Goal: Information Seeking & Learning: Find specific fact

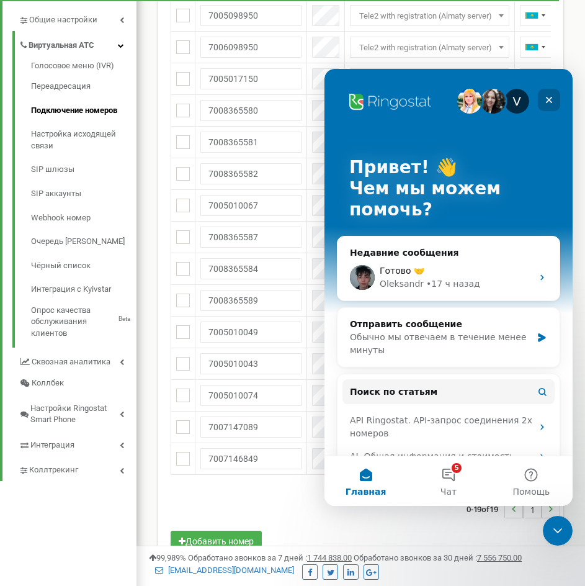
click at [552, 94] on div "Закрыть" at bounding box center [549, 100] width 22 height 22
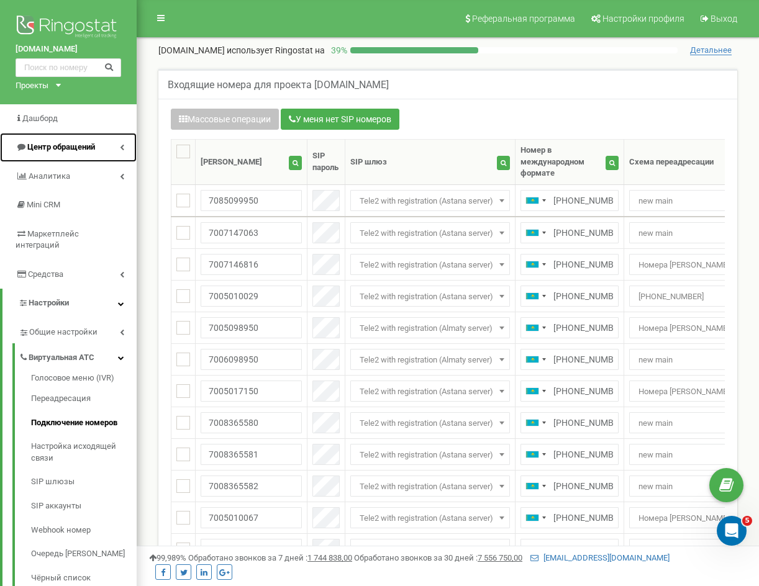
click at [70, 151] on span "Центр обращений" at bounding box center [61, 146] width 68 height 9
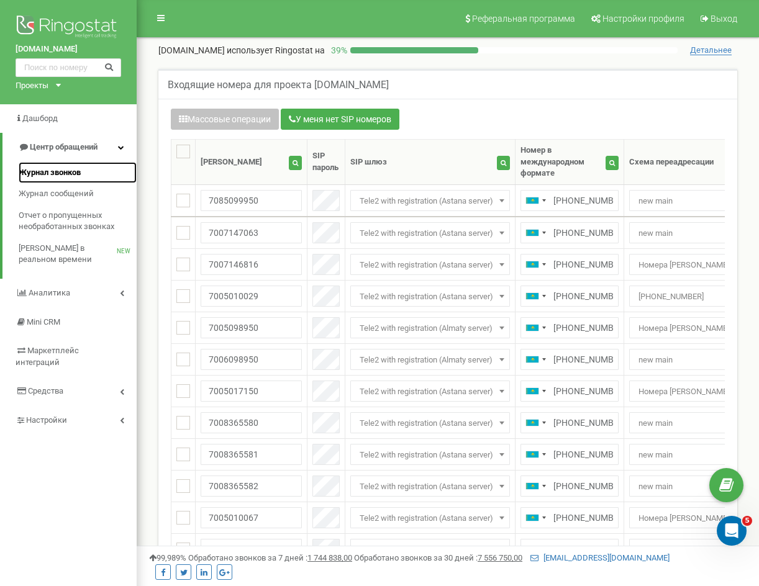
click at [79, 169] on span "Журнал звонков" at bounding box center [50, 173] width 62 height 12
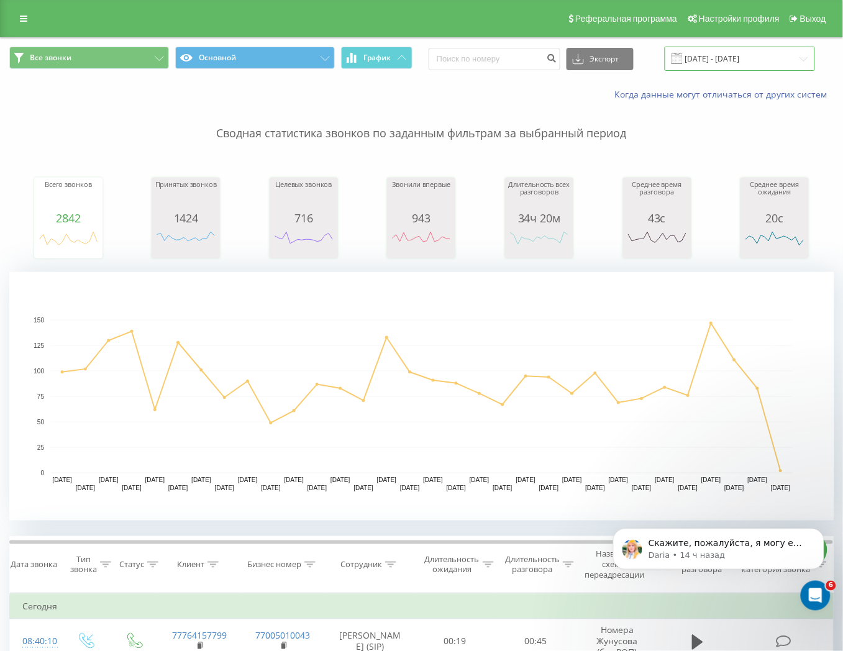
click at [709, 58] on input "[DATE] - [DATE]" at bounding box center [739, 59] width 150 height 24
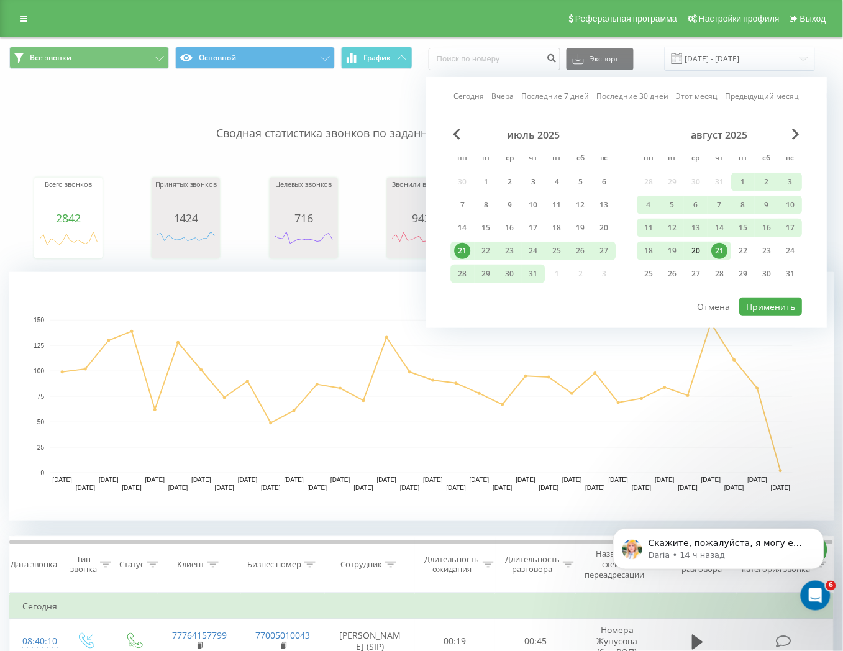
click at [689, 250] on div "20" at bounding box center [696, 251] width 16 height 16
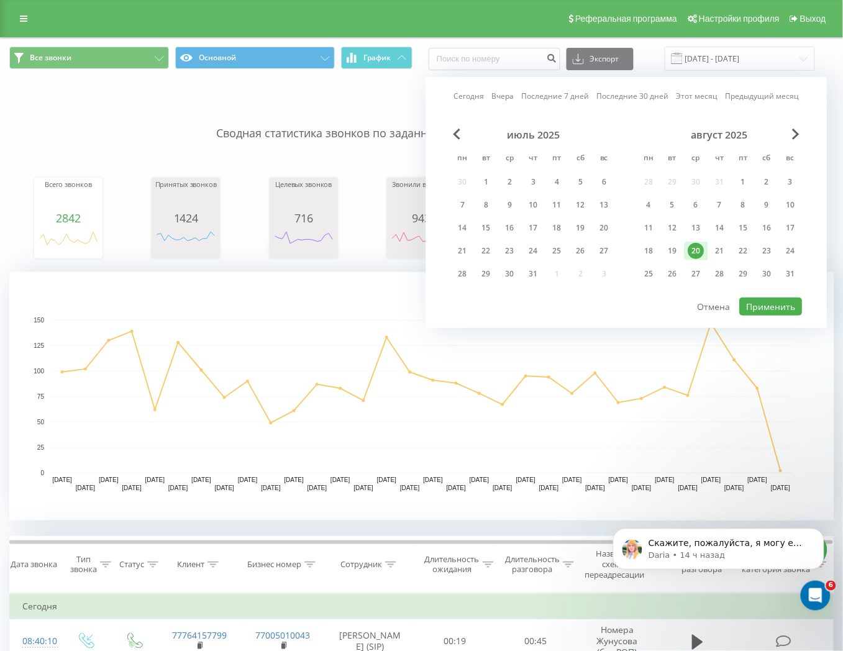
click at [693, 252] on div "20" at bounding box center [696, 251] width 16 height 16
click at [766, 309] on button "Применить" at bounding box center [770, 306] width 63 height 18
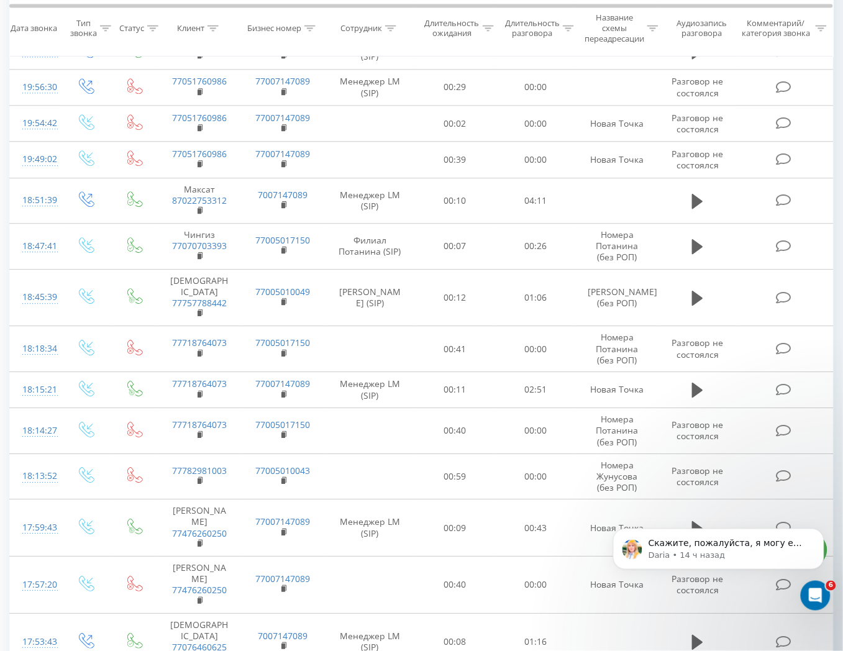
scroll to position [382, 0]
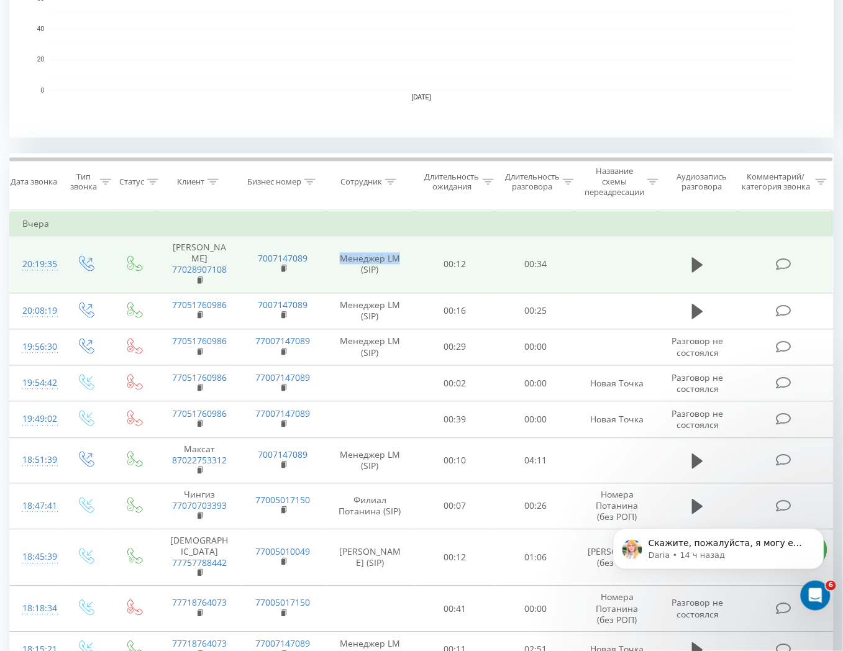
drag, startPoint x: 340, startPoint y: 255, endPoint x: 401, endPoint y: 258, distance: 61.5
click at [401, 258] on td "Менеджер LM (SIP)" at bounding box center [370, 265] width 90 height 57
copy td "Менеджер LM"
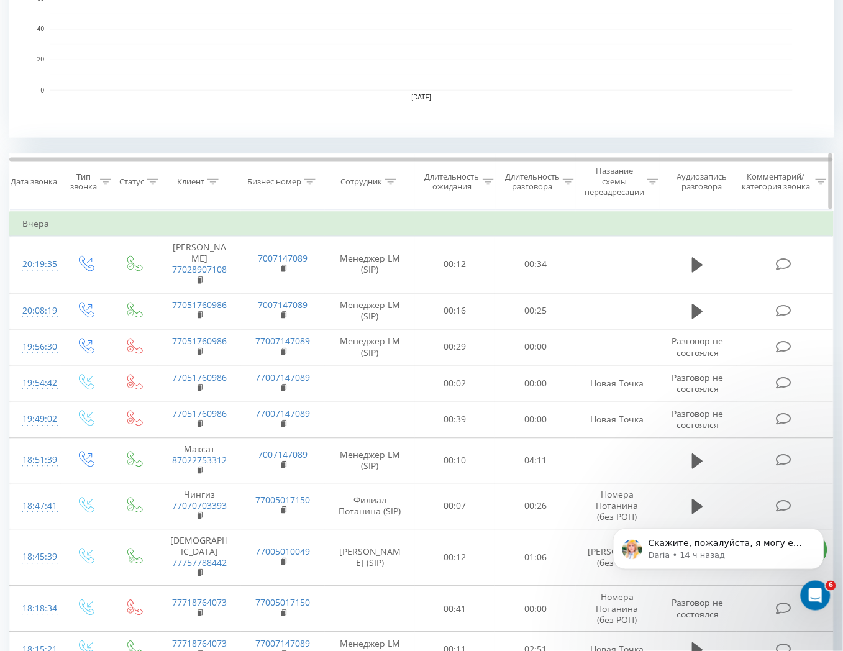
click at [388, 175] on th "Сотрудник" at bounding box center [370, 182] width 90 height 56
click at [388, 180] on icon at bounding box center [390, 182] width 11 height 6
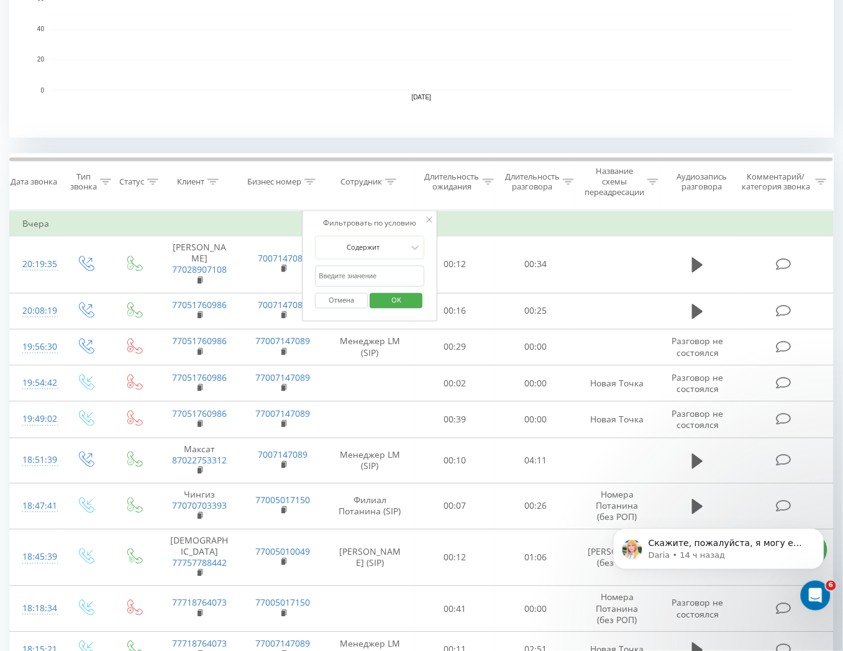
click at [380, 271] on input "text" at bounding box center [369, 277] width 109 height 22
paste input "Менеджер LM"
click at [392, 305] on span "OK" at bounding box center [396, 300] width 35 height 19
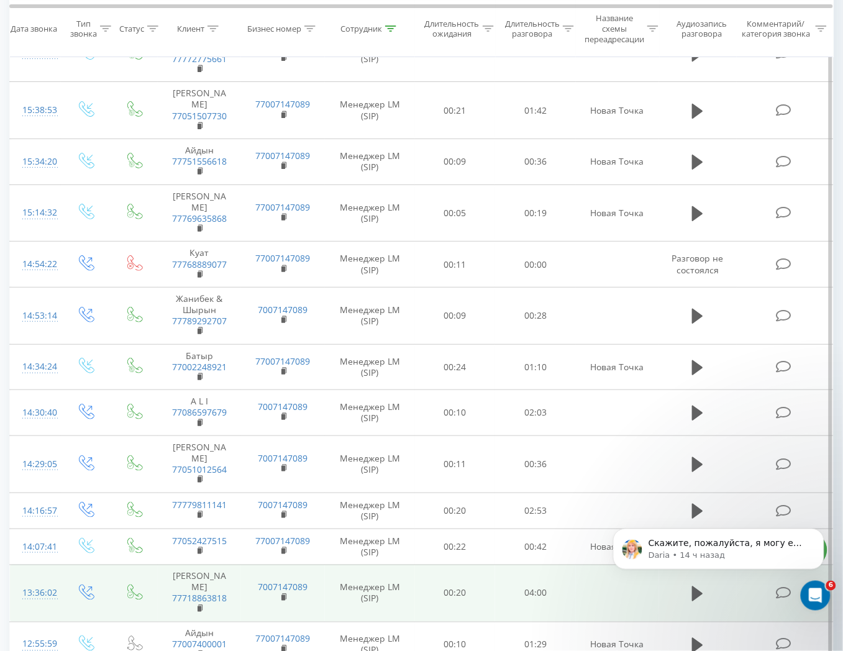
scroll to position [1164, 0]
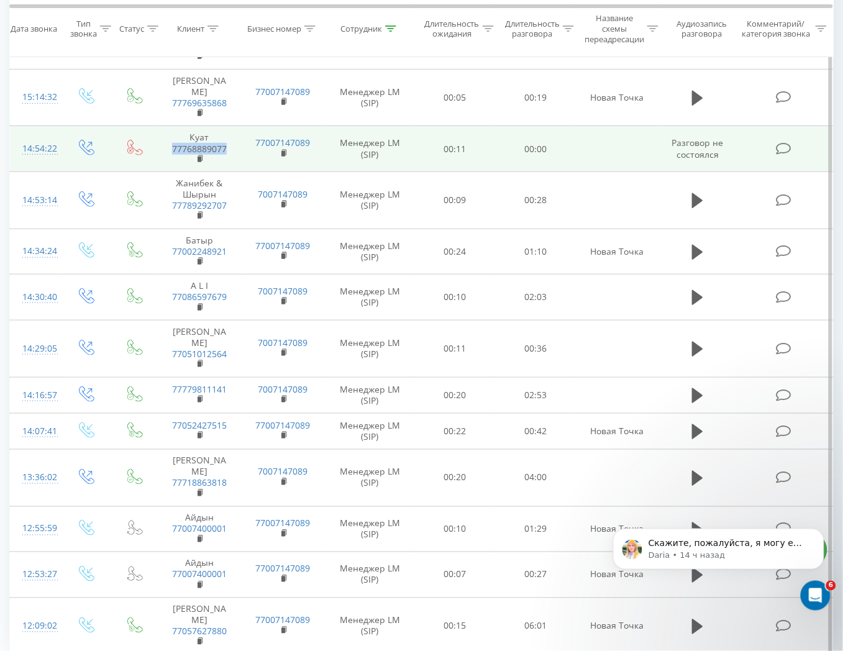
drag, startPoint x: 235, startPoint y: 152, endPoint x: 171, endPoint y: 150, distance: 63.4
click at [172, 150] on td "Куат 77768889077" at bounding box center [200, 149] width 84 height 46
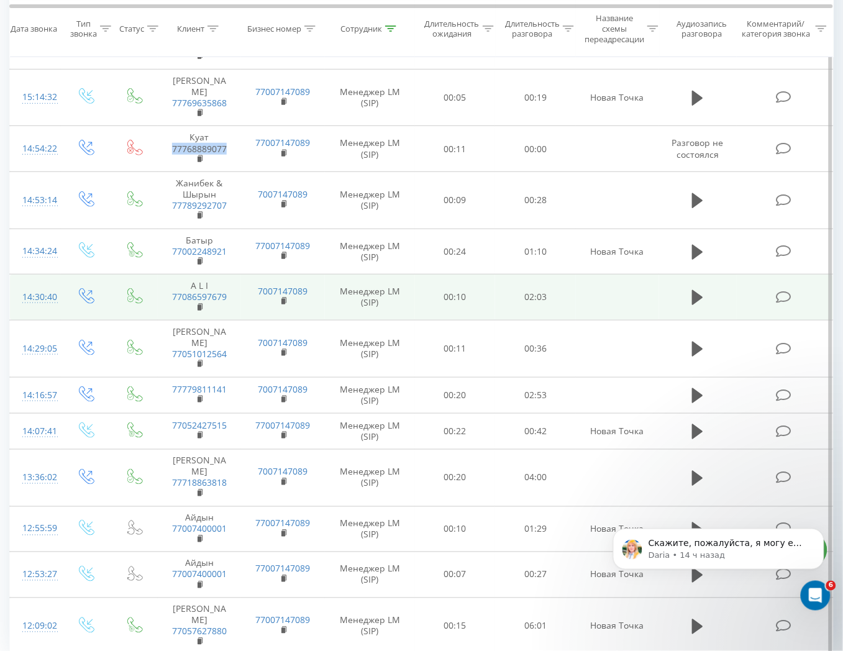
copy link "77768889077"
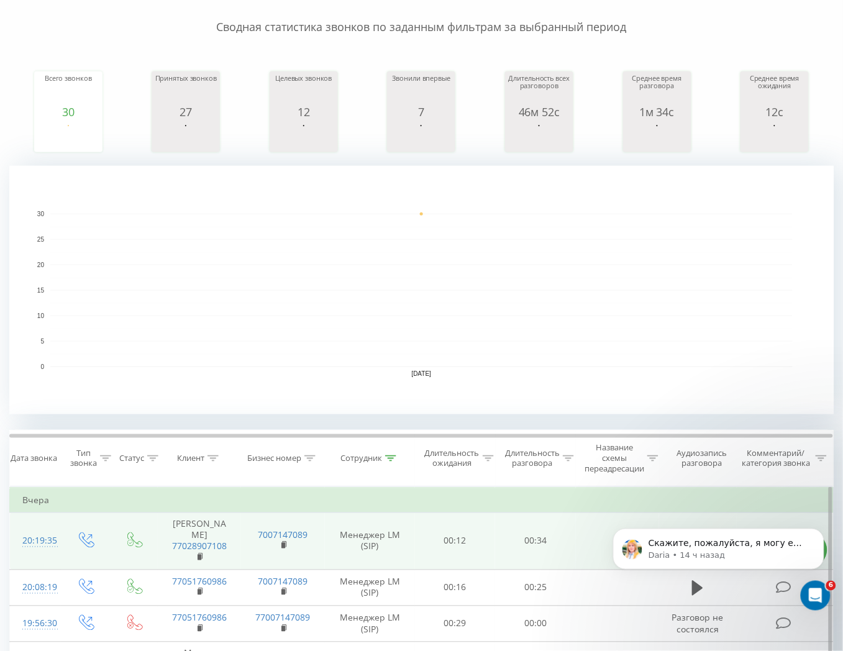
scroll to position [276, 0]
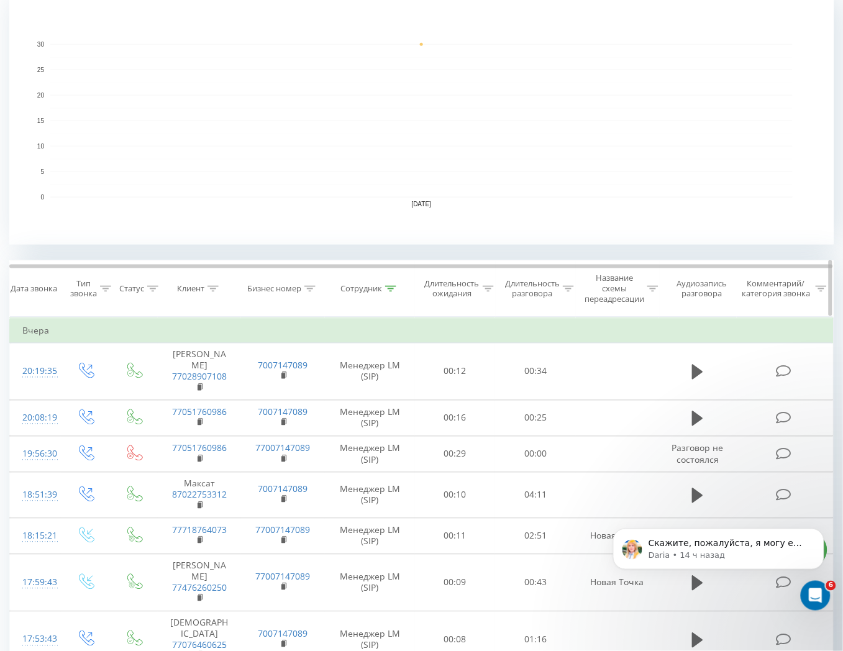
click at [389, 294] on div at bounding box center [390, 289] width 11 height 11
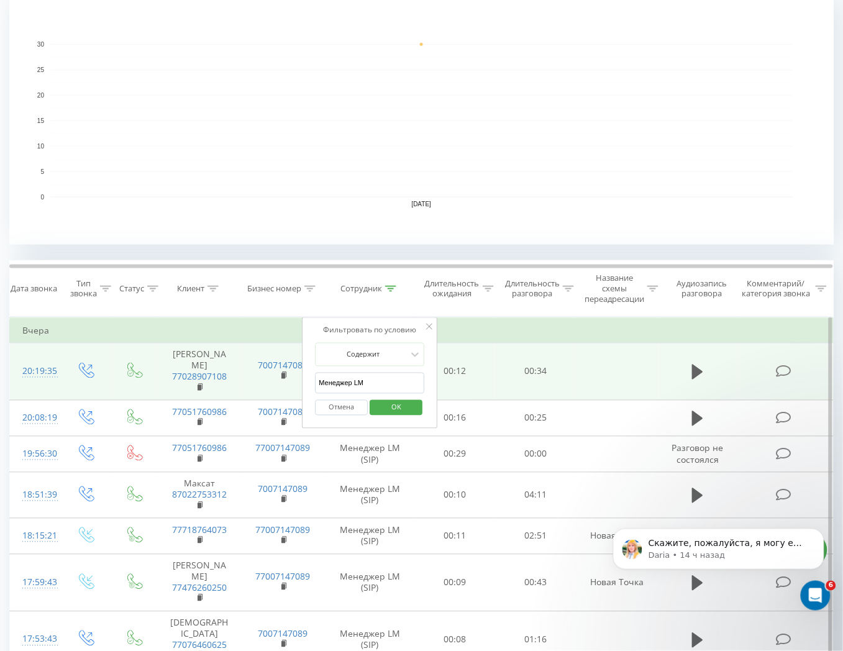
drag, startPoint x: 379, startPoint y: 383, endPoint x: 242, endPoint y: 392, distance: 136.9
type input ":"
click button "OK" at bounding box center [395, 408] width 53 height 16
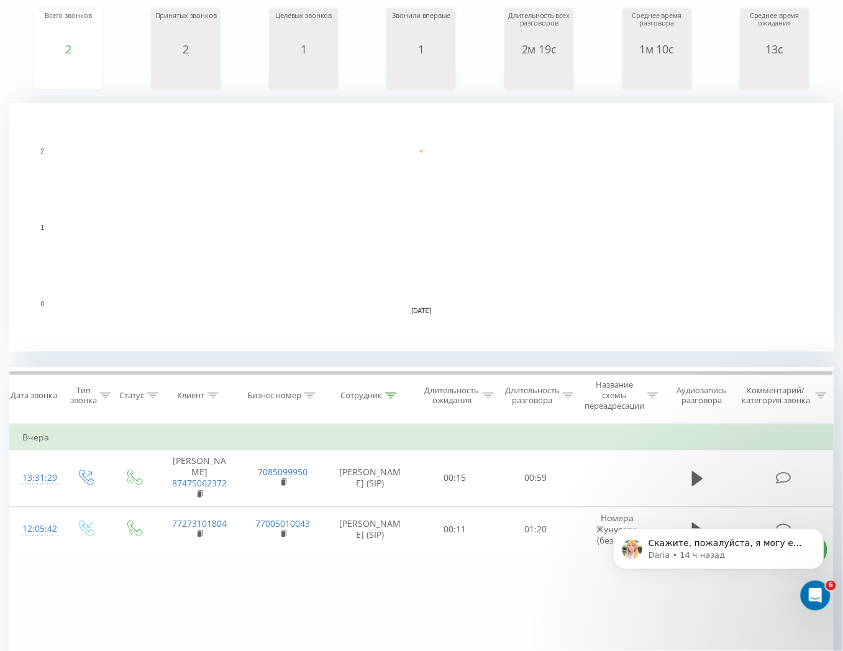
scroll to position [268, 0]
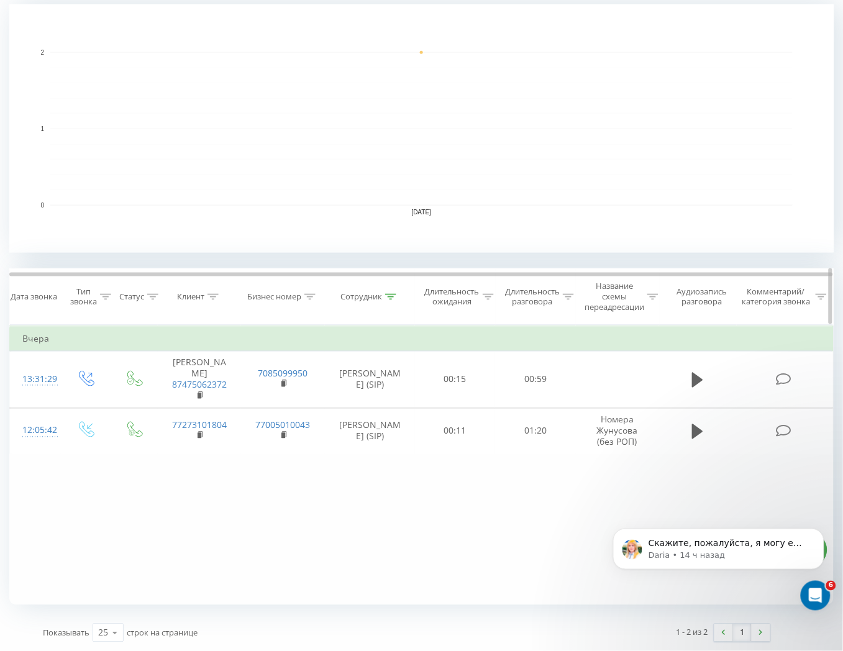
click at [392, 295] on icon at bounding box center [390, 297] width 11 height 6
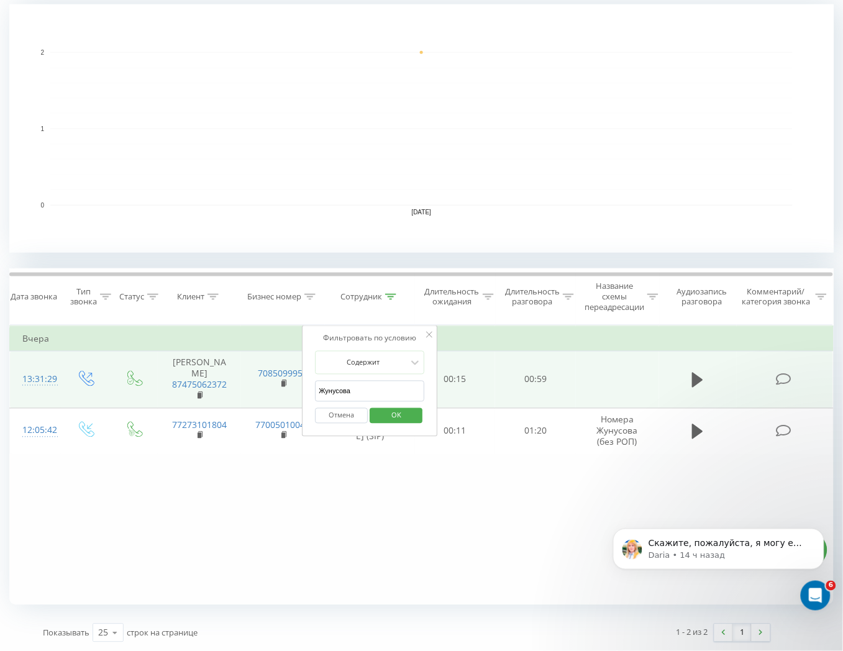
drag, startPoint x: 374, startPoint y: 389, endPoint x: 281, endPoint y: 393, distance: 93.9
click at [282, 401] on table "Фильтровать по условию Равно Введите значение Отмена OK Фильтровать по условию …" at bounding box center [421, 389] width 824 height 129
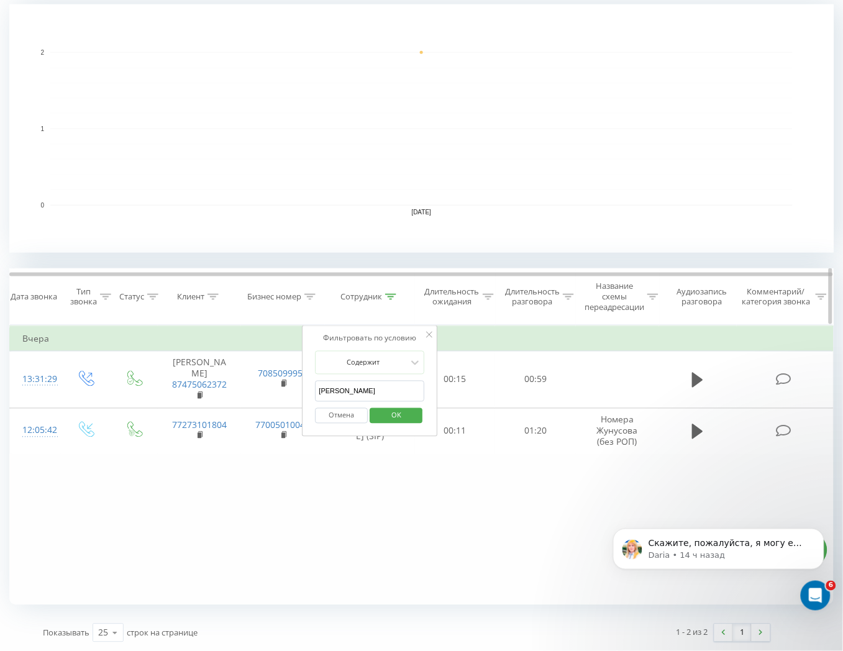
click button "OK" at bounding box center [395, 416] width 53 height 16
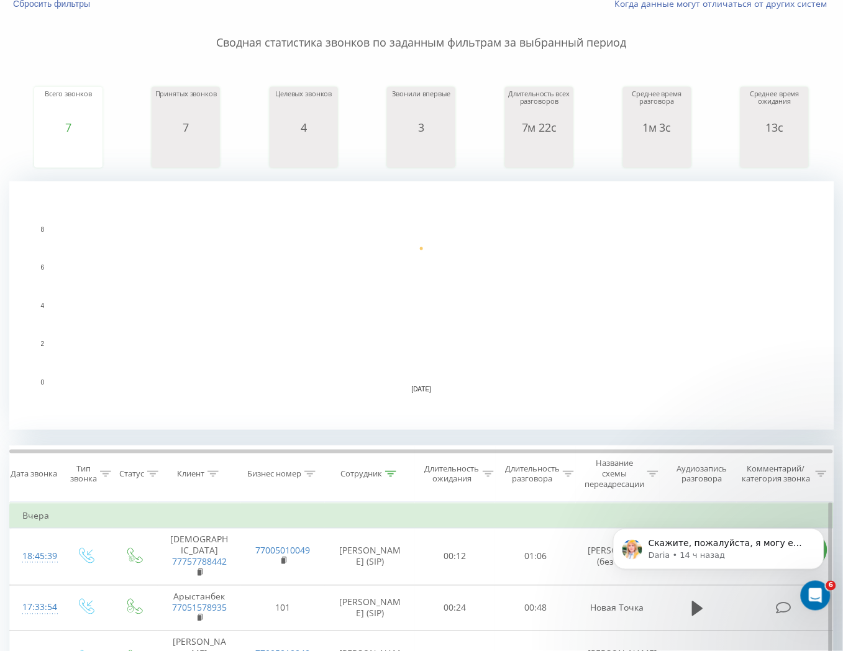
scroll to position [207, 0]
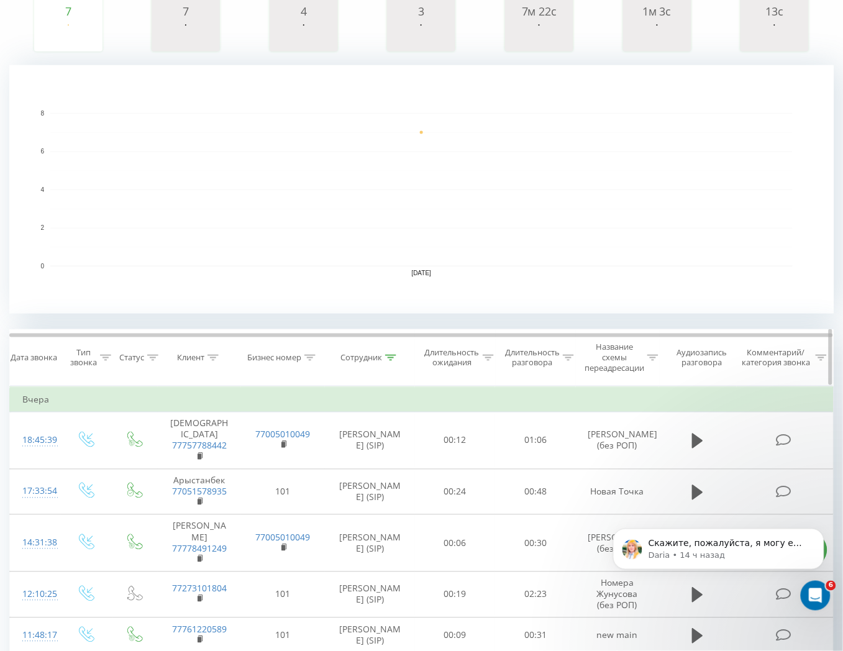
click at [392, 361] on icon at bounding box center [390, 358] width 11 height 6
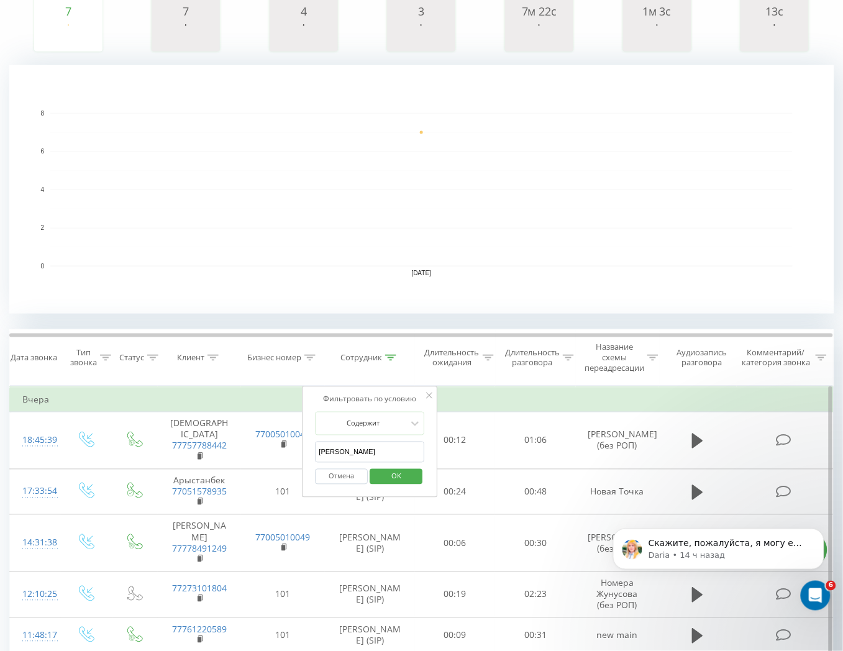
drag, startPoint x: 365, startPoint y: 458, endPoint x: 320, endPoint y: 459, distance: 45.3
click at [320, 459] on input "[PERSON_NAME]" at bounding box center [369, 452] width 109 height 22
type input "Потанина"
click button "OK" at bounding box center [395, 477] width 53 height 16
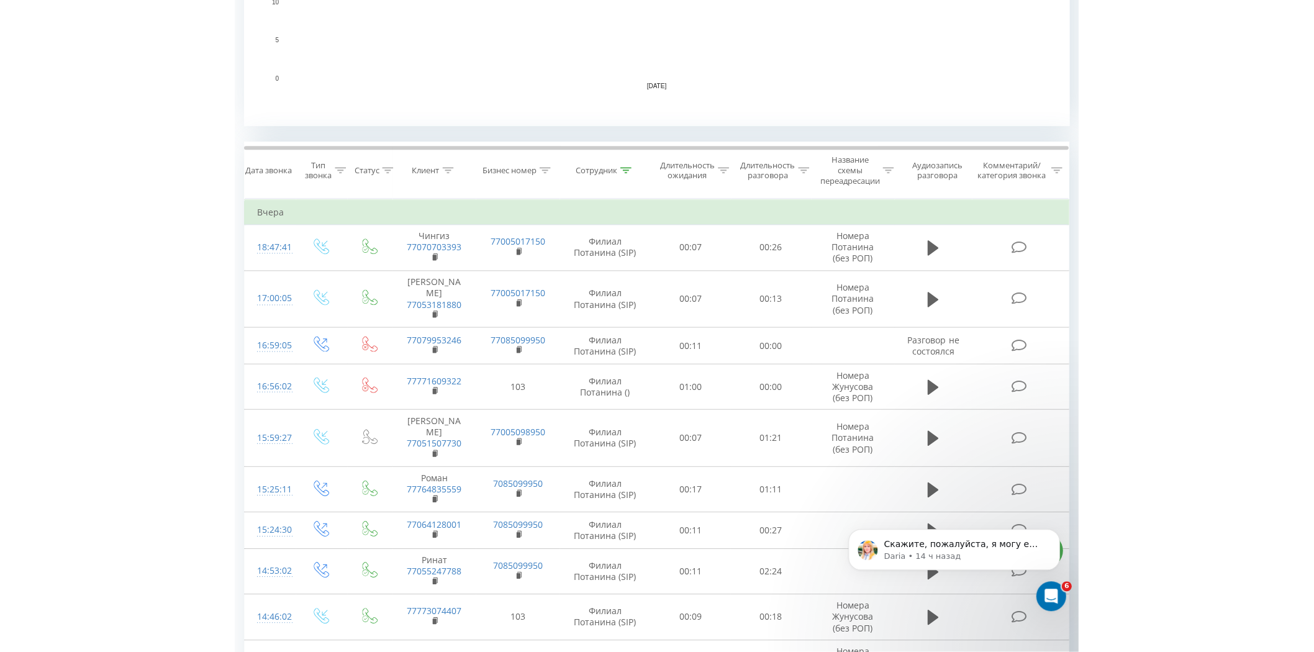
scroll to position [395, 0]
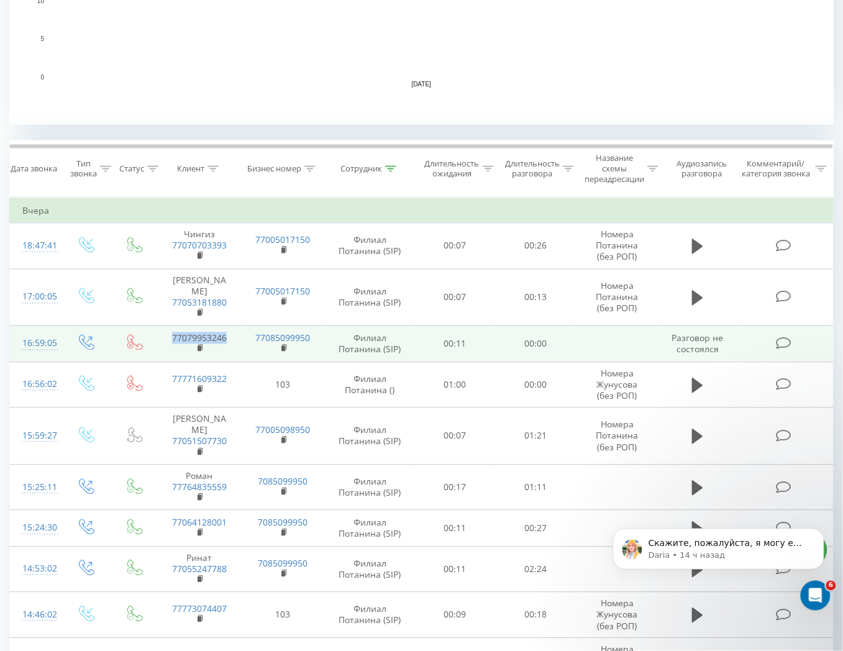
drag, startPoint x: 161, startPoint y: 337, endPoint x: 230, endPoint y: 329, distance: 68.8
click at [230, 329] on td "77079953246" at bounding box center [200, 344] width 84 height 36
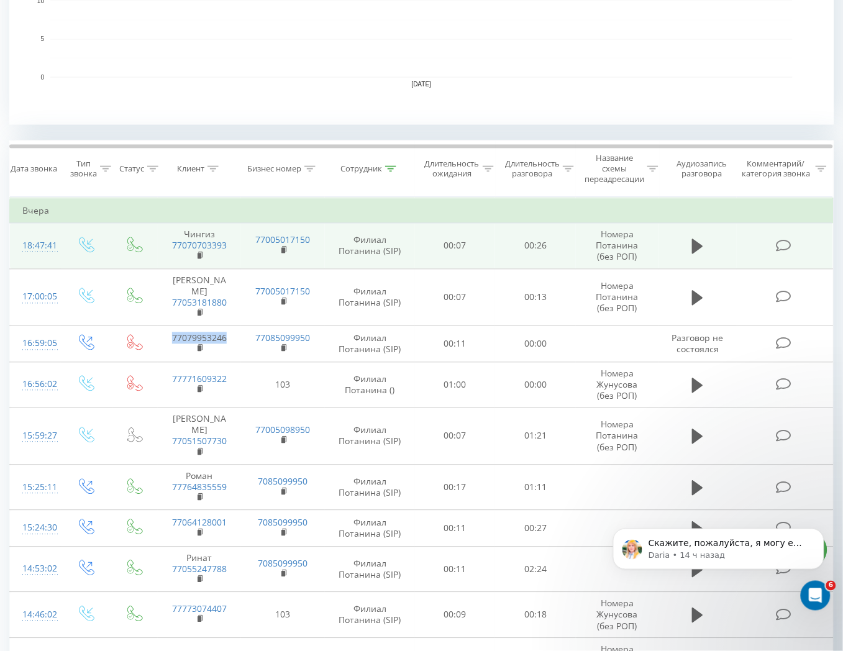
copy link "77079953246"
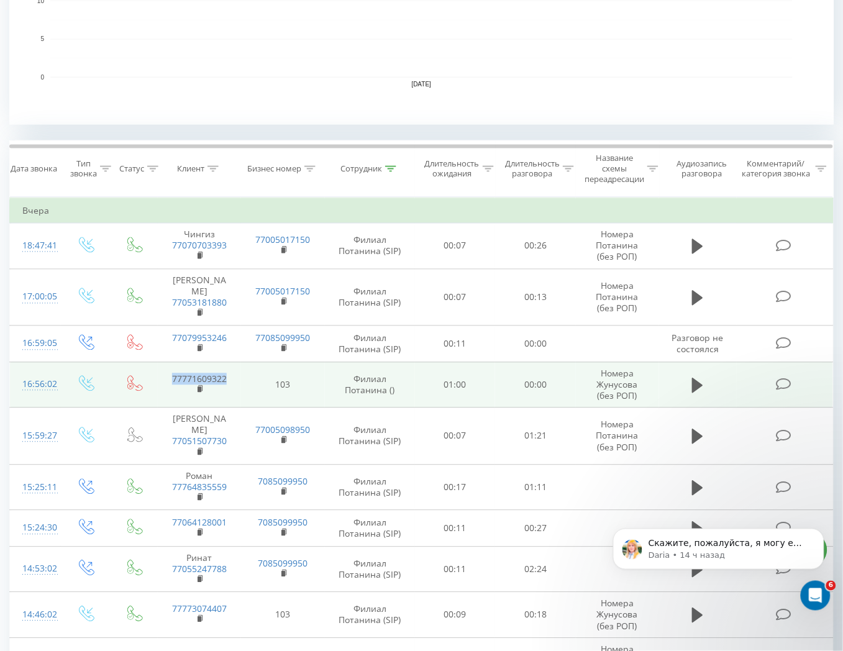
drag, startPoint x: 168, startPoint y: 377, endPoint x: 228, endPoint y: 377, distance: 60.2
click at [228, 377] on td "77771609322" at bounding box center [200, 385] width 84 height 46
click at [206, 386] on td "77771609322" at bounding box center [200, 385] width 84 height 46
click at [201, 388] on rect at bounding box center [199, 390] width 4 height 6
